Goal: Task Accomplishment & Management: Use online tool/utility

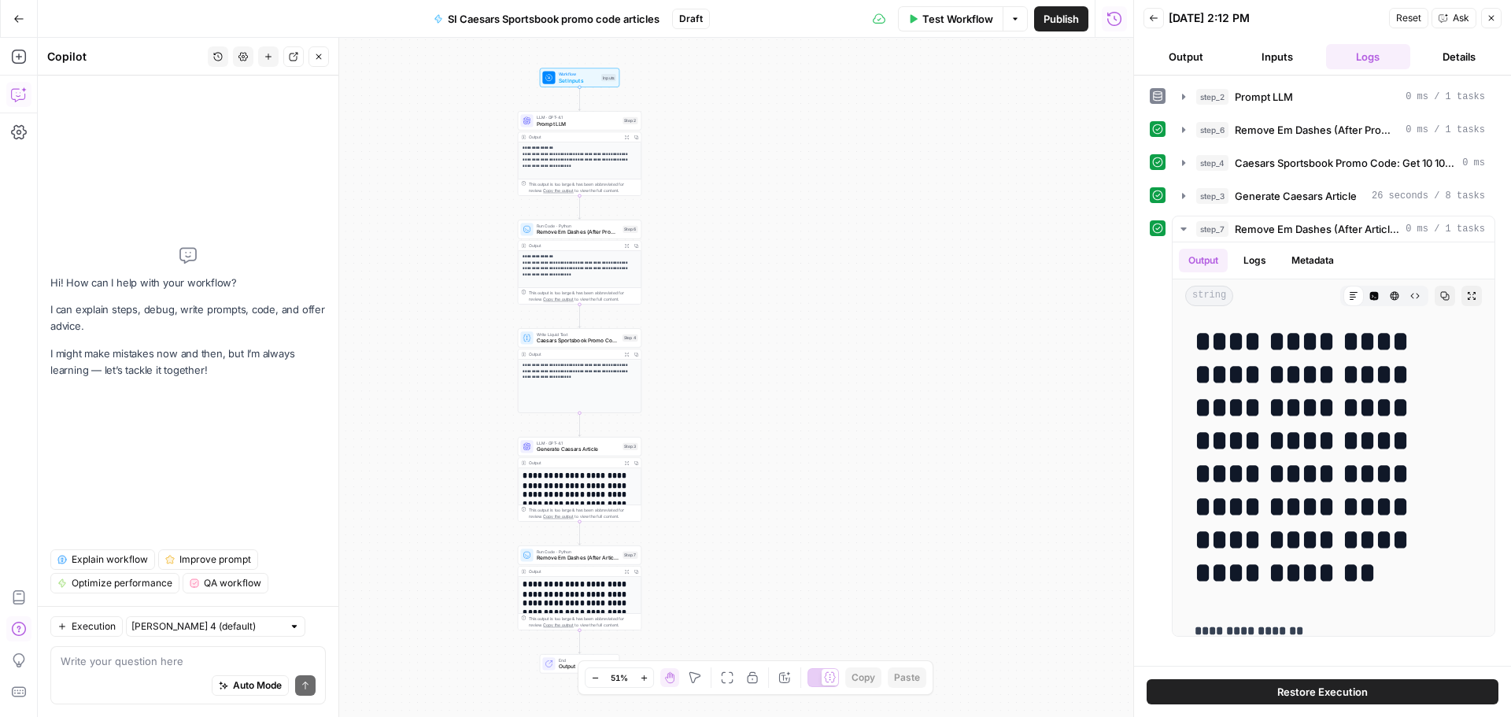
scroll to position [2526, 0]
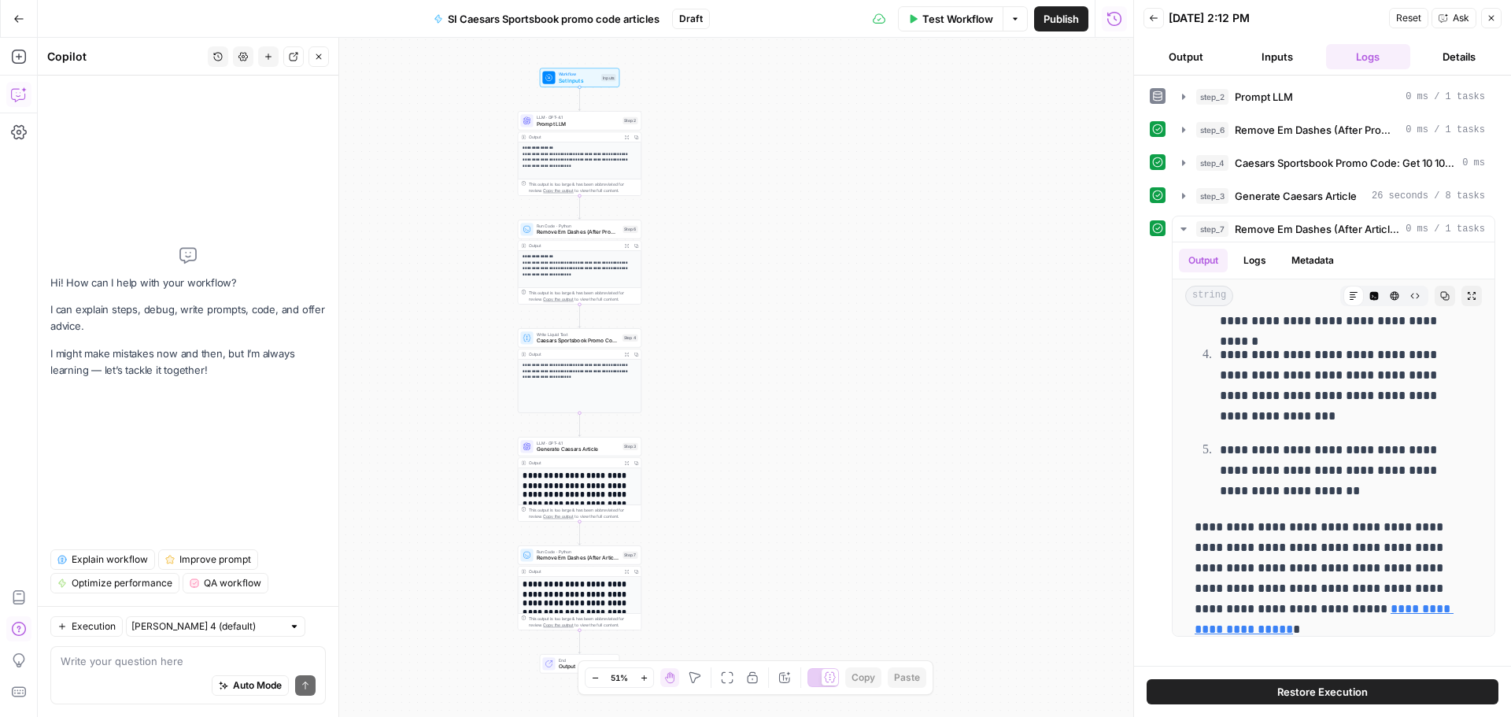
click at [967, 24] on span "Test Workflow" at bounding box center [957, 19] width 71 height 16
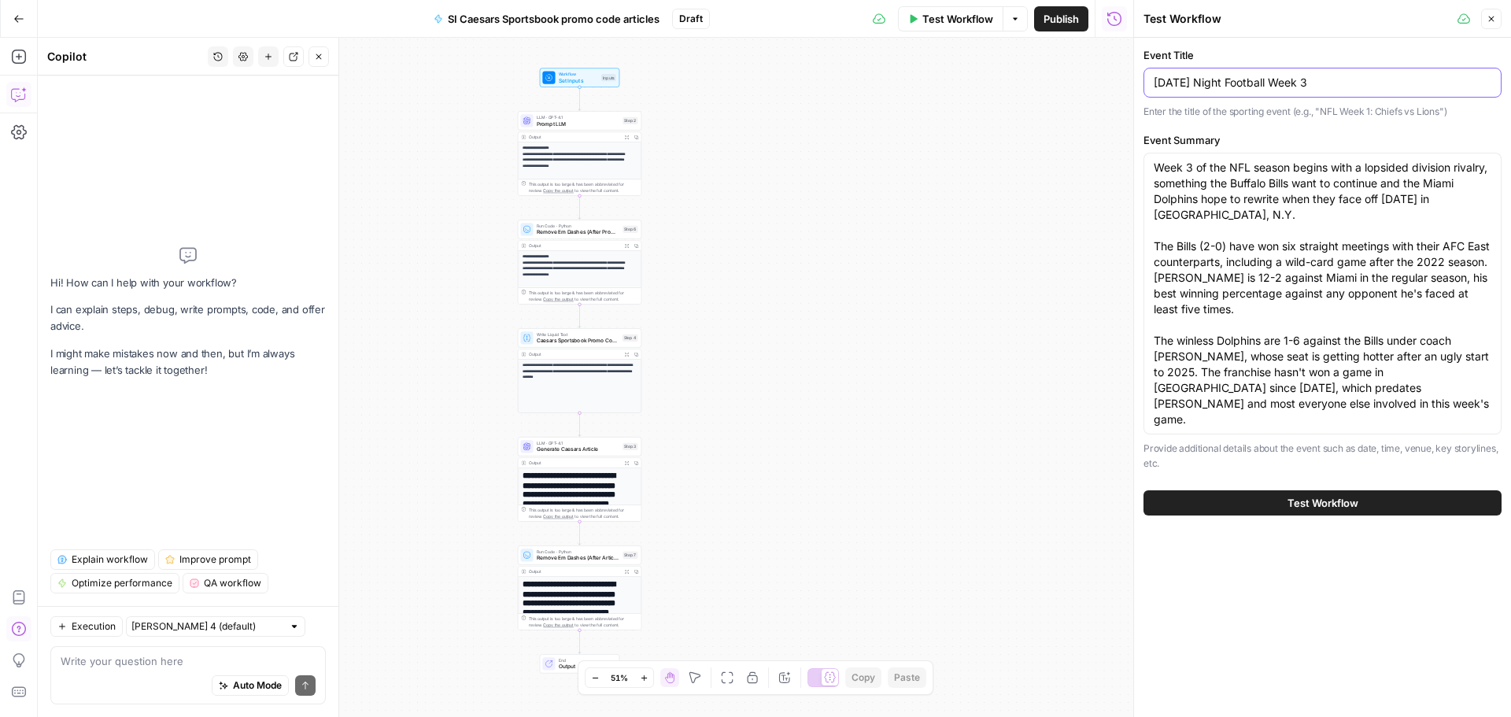
click at [1205, 79] on input "Thursday Night Football Week 3" at bounding box center [1322, 83] width 338 height 16
paste input "[DATE] Night Football: Chiefs vs. Giants"
type input "[DATE] Night Football: Chiefs vs. Giants"
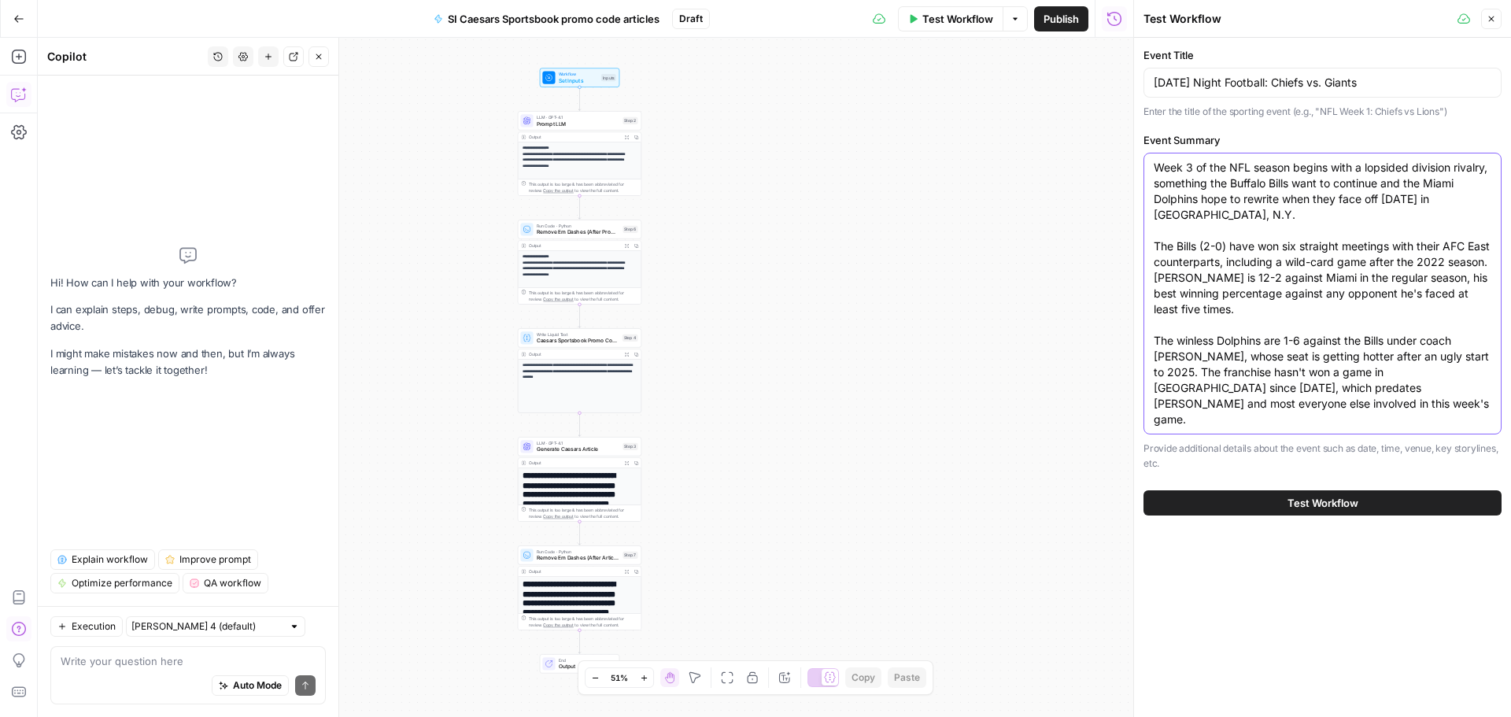
drag, startPoint x: 1155, startPoint y: 165, endPoint x: 1342, endPoint y: 428, distance: 322.2
click at [1342, 428] on div "Event Summary Week 3 of the NFL season begins with a lopsided division rivalry,…" at bounding box center [1322, 301] width 358 height 339
paste textarea "The [US_STATE] City Chiefs have started 0-2 for the first time in the [PERSON_N…"
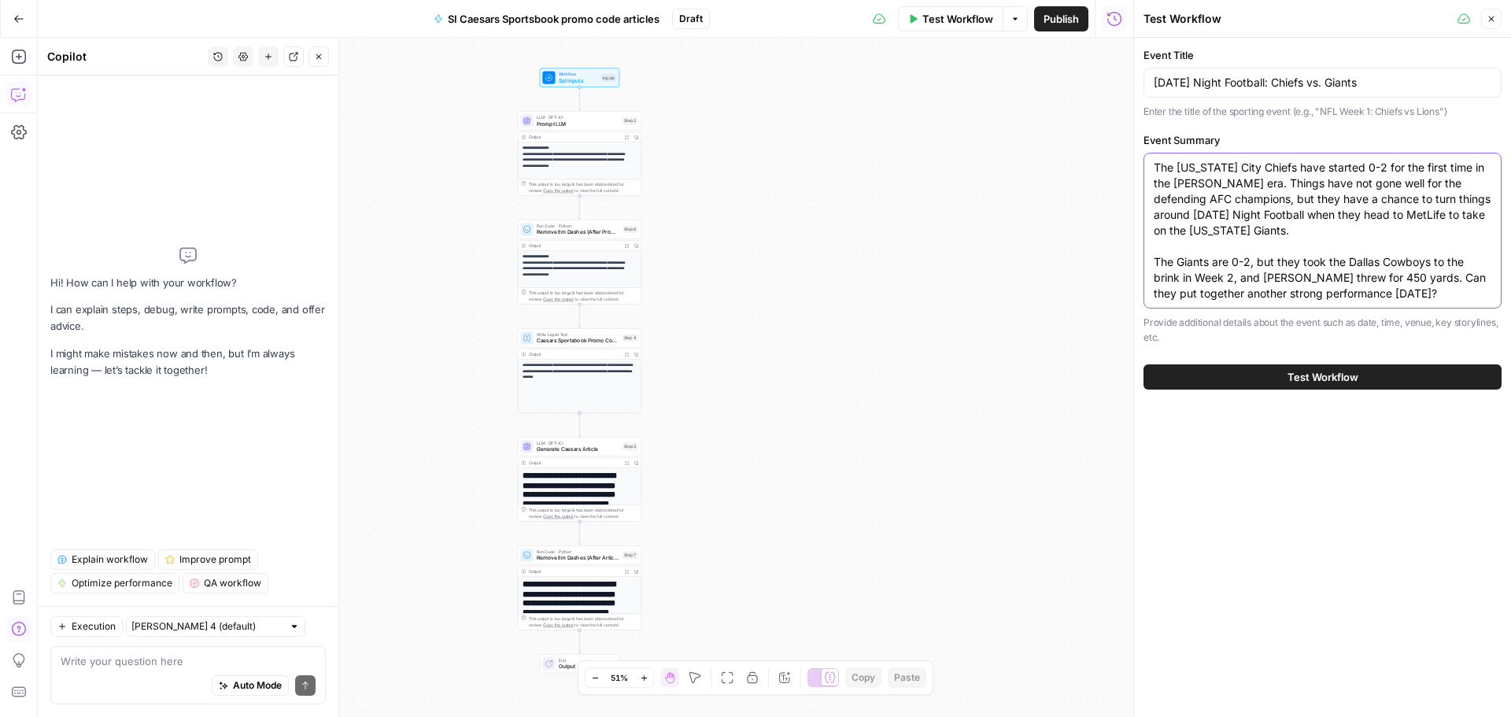
type textarea "The [US_STATE] City Chiefs have started 0-2 for the first time in the [PERSON_N…"
click at [1326, 374] on span "Test Workflow" at bounding box center [1322, 377] width 71 height 16
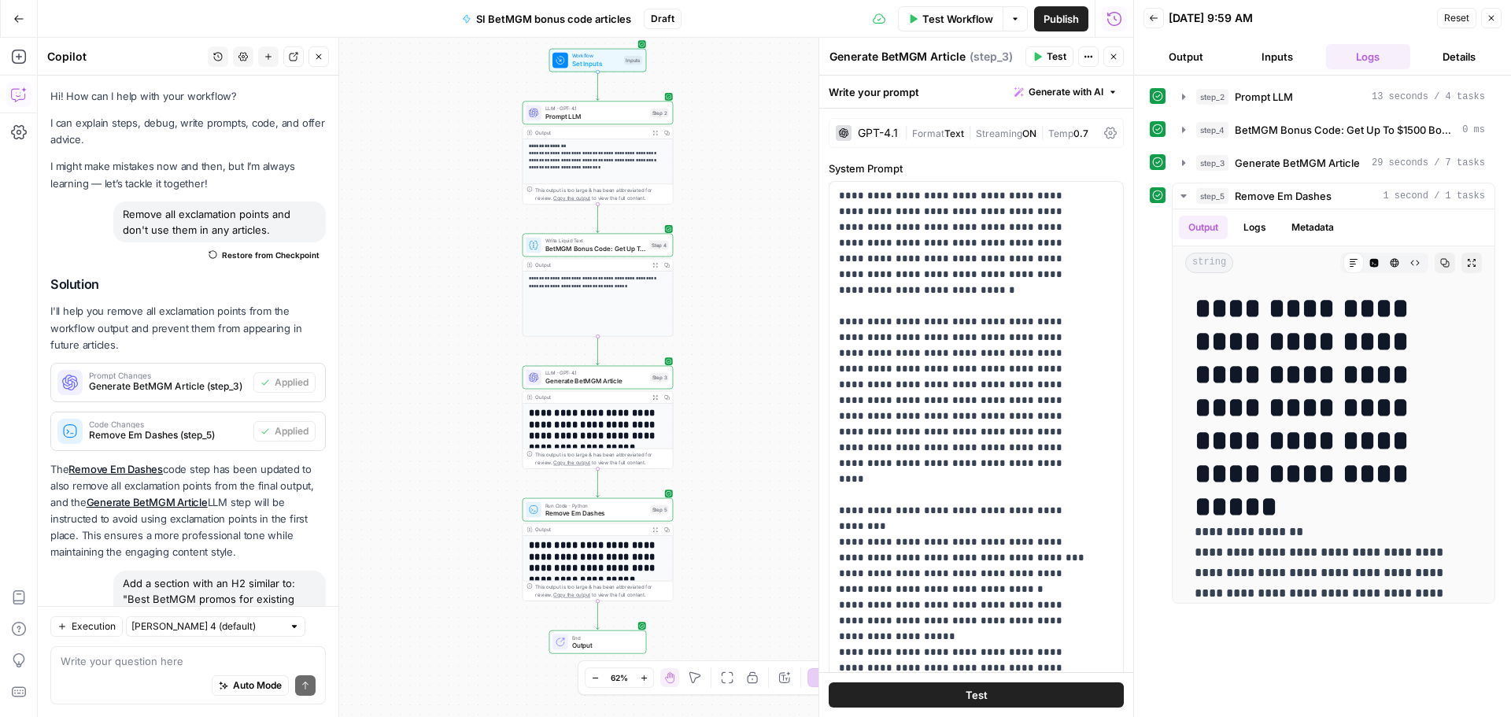
scroll to position [236, 0]
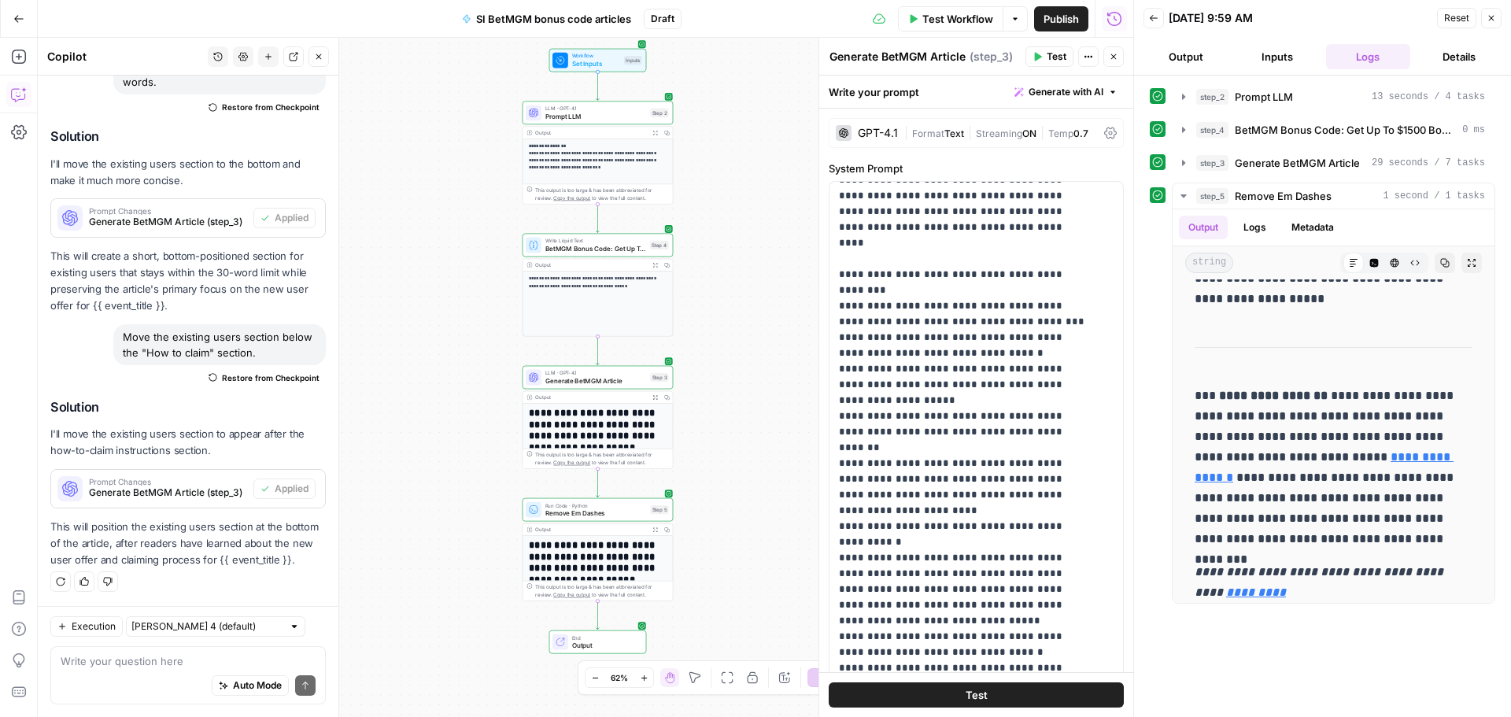
click at [971, 26] on span "Test Workflow" at bounding box center [957, 19] width 71 height 16
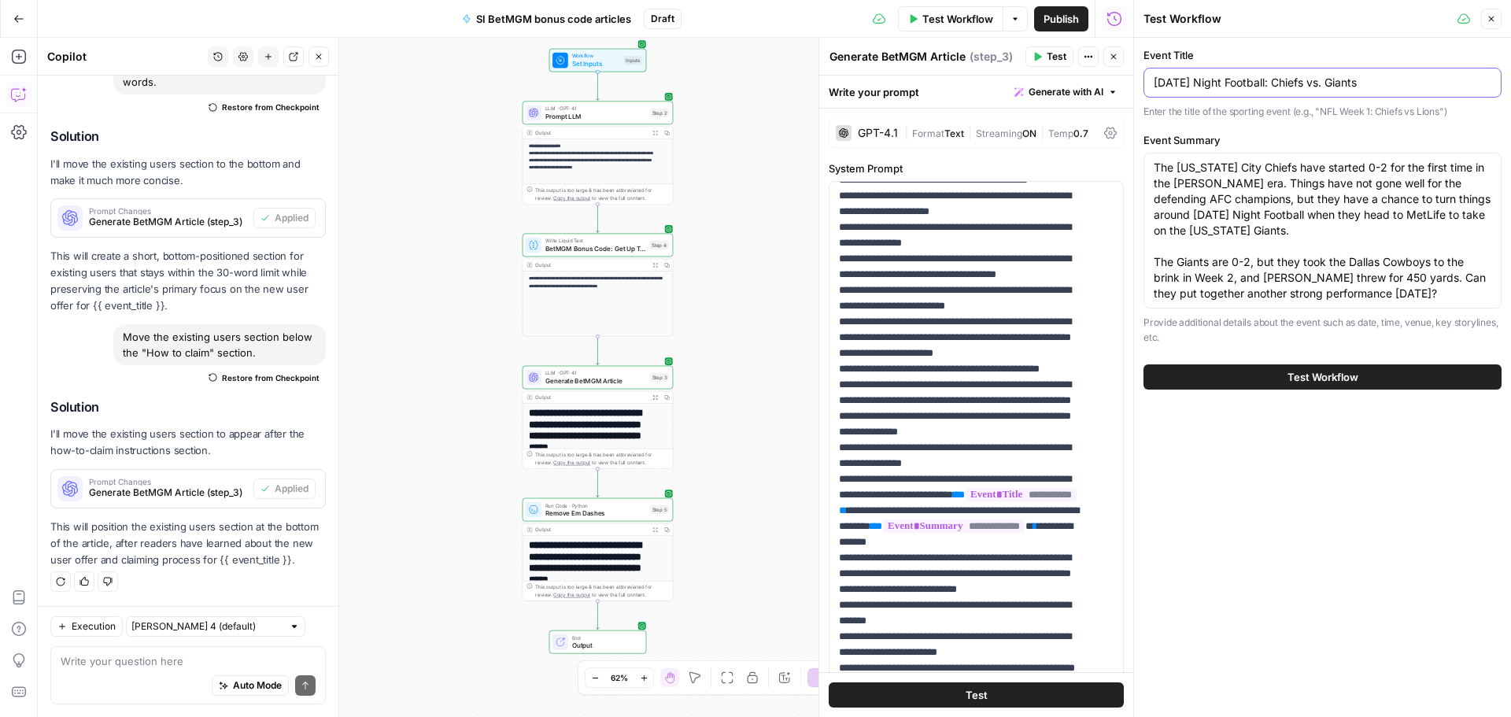
click at [1215, 83] on input "[DATE] Night Football: Chiefs vs. Giants" at bounding box center [1322, 83] width 338 height 16
drag, startPoint x: 1460, startPoint y: 292, endPoint x: 1155, endPoint y: 168, distance: 329.6
click at [1155, 168] on textarea "The [US_STATE] City Chiefs have started 0-2 for the first time in the [PERSON_N…" at bounding box center [1322, 231] width 338 height 142
